Goal: Task Accomplishment & Management: Manage account settings

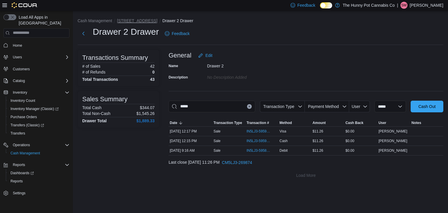
click at [133, 22] on button "[STREET_ADDRESS]" at bounding box center [137, 20] width 40 height 5
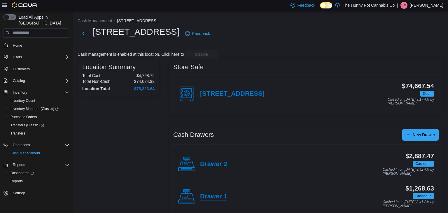
click at [216, 198] on h4 "Drawer 1" at bounding box center [213, 197] width 27 height 8
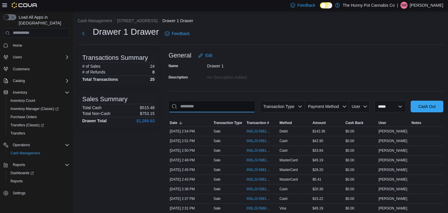
click at [211, 107] on input "This is a search bar. As you type, the results lower in the page will automatic…" at bounding box center [212, 107] width 87 height 12
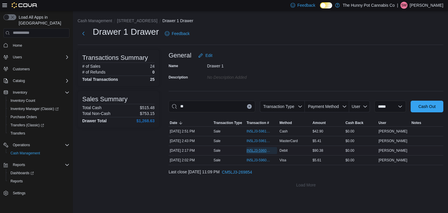
click at [254, 149] on span "IN5LJ3-5960839" at bounding box center [259, 150] width 25 height 5
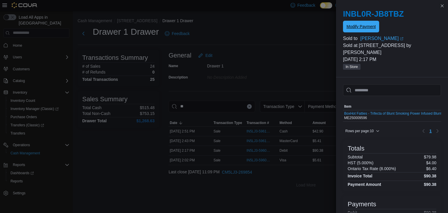
click at [364, 27] on span "Modify Payment" at bounding box center [361, 27] width 29 height 6
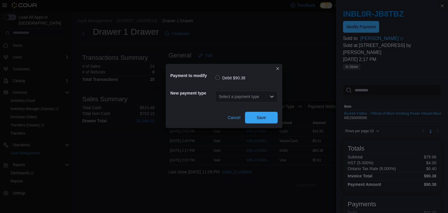
click at [271, 93] on div "Select a payment type" at bounding box center [246, 97] width 62 height 12
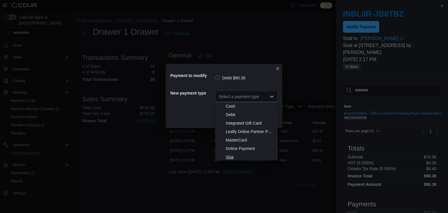
click at [231, 157] on span "Visa" at bounding box center [250, 157] width 48 height 6
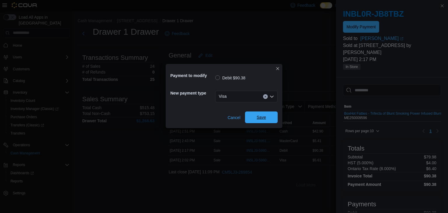
click at [259, 118] on span "Save" at bounding box center [261, 117] width 9 height 6
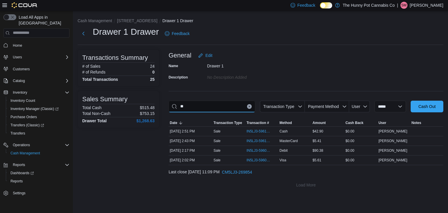
click at [197, 109] on input "**" at bounding box center [212, 107] width 87 height 12
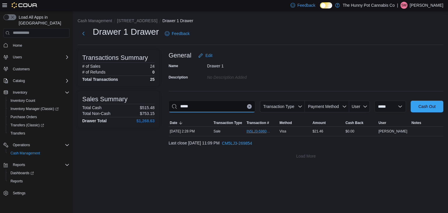
type input "*****"
click at [259, 130] on span "IN5LJ3-5960937" at bounding box center [259, 131] width 25 height 5
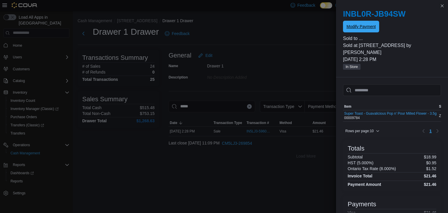
click at [349, 26] on span "Modify Payment" at bounding box center [361, 27] width 29 height 6
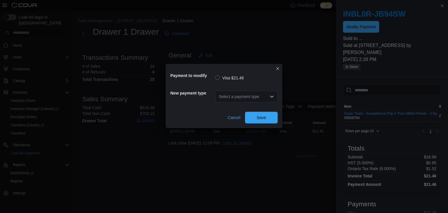
click at [260, 99] on div "Select a payment type" at bounding box center [246, 97] width 62 height 12
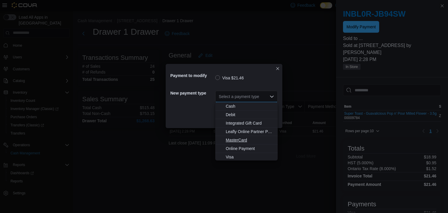
click at [252, 138] on span "MasterCard" at bounding box center [250, 140] width 48 height 6
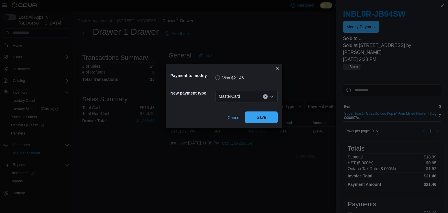
click at [260, 116] on span "Save" at bounding box center [261, 117] width 9 height 6
